Goal: Information Seeking & Learning: Learn about a topic

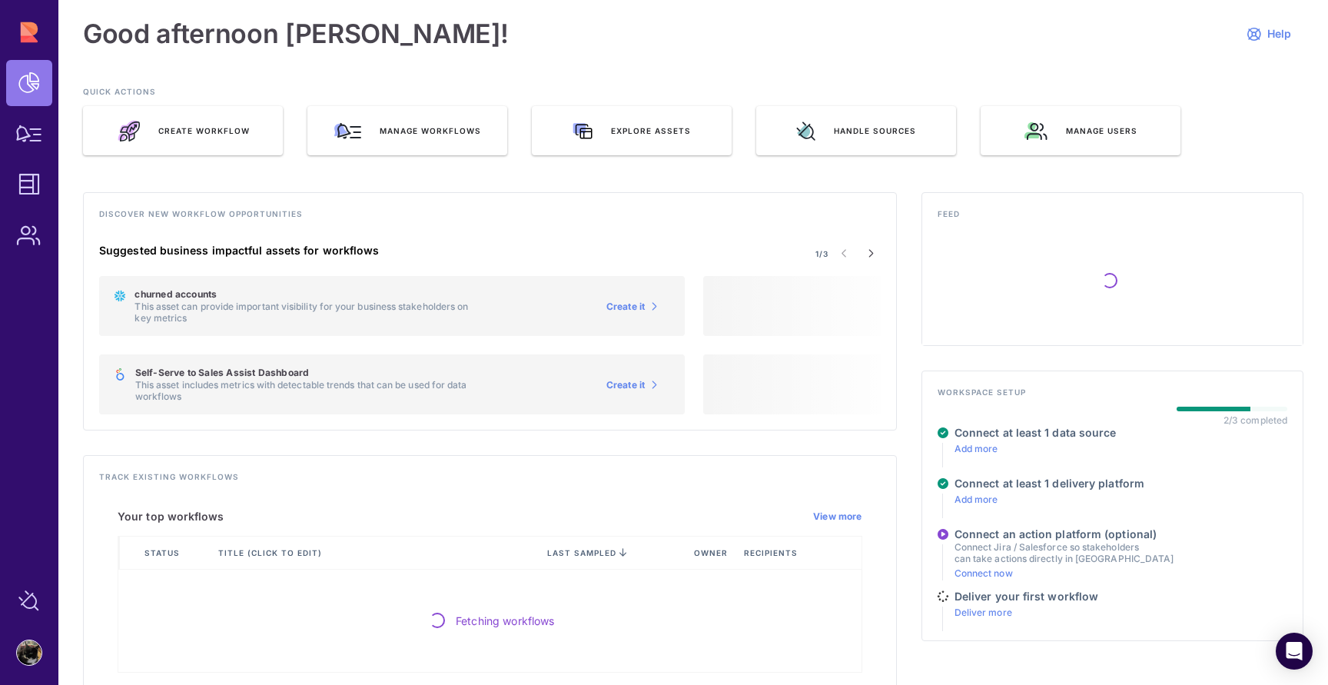
click at [410, 131] on span "Manage workflows" at bounding box center [430, 130] width 101 height 11
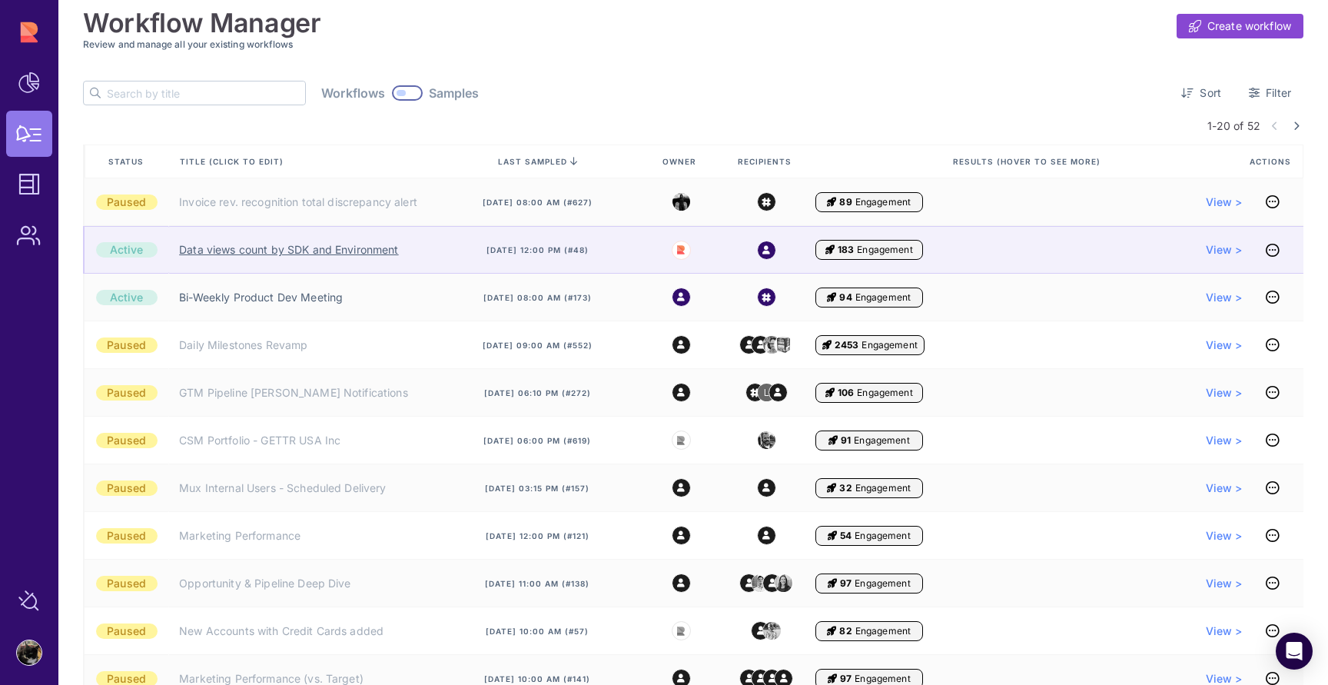
click at [325, 252] on link "Data views count by SDK and Environment" at bounding box center [288, 249] width 219 height 15
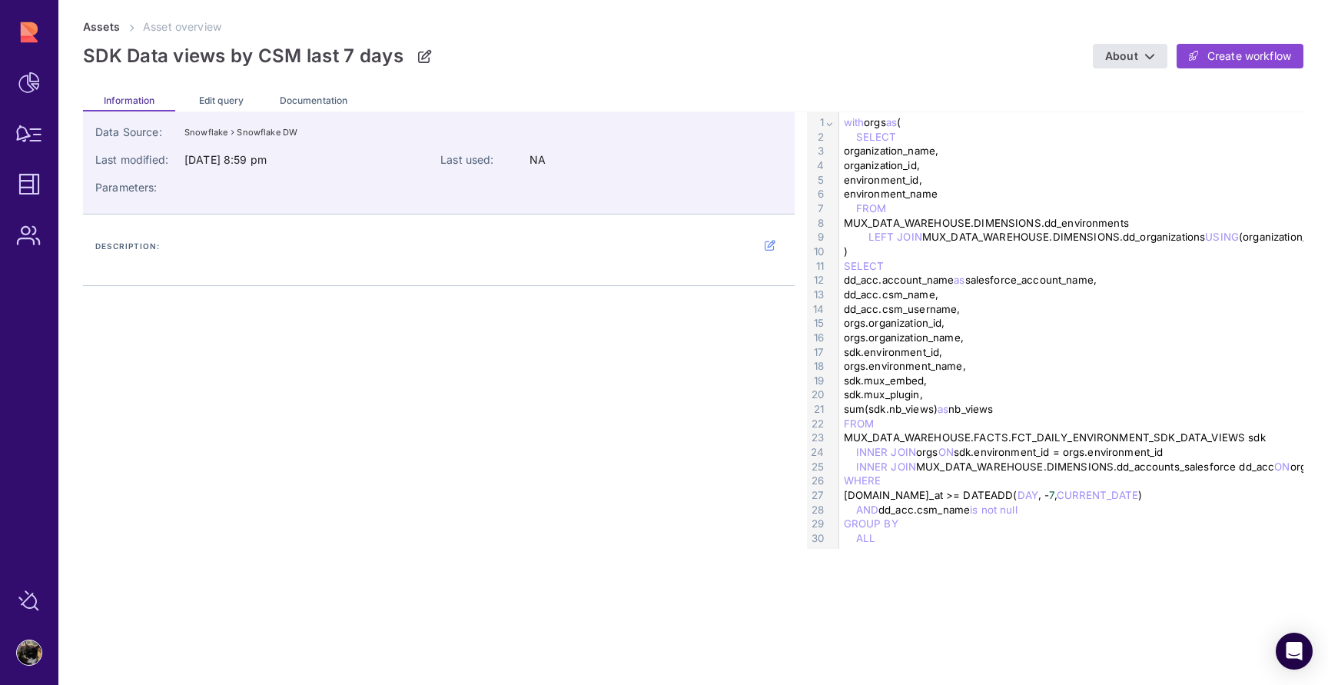
click at [1132, 466] on div "INNER JOIN MUX_DATA_WAREHOUSE.DIMENSIONS.dd_accounts_salesforce dd_acc ON orgs.…" at bounding box center [1189, 466] width 701 height 15
